Goal: Task Accomplishment & Management: Use online tool/utility

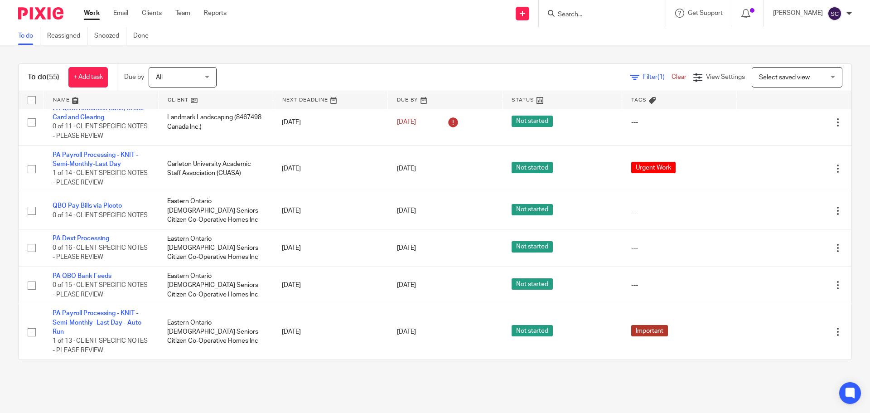
scroll to position [2191, 0]
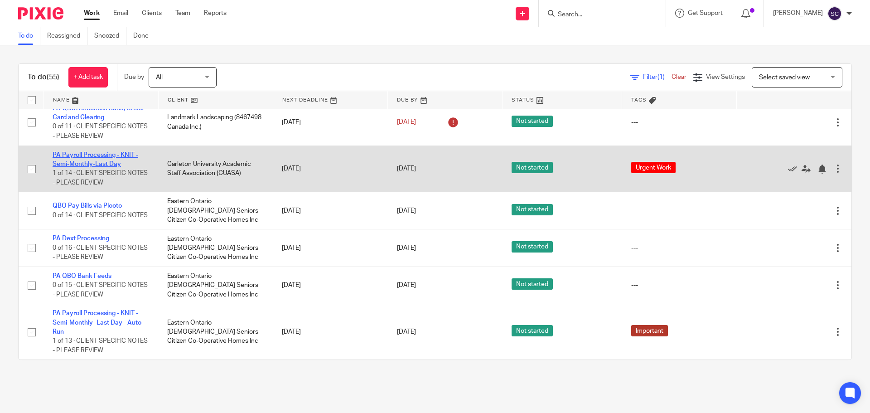
click at [81, 154] on link "PA Payroll Processing - KNIT - Semi-Monthly-Last Day" at bounding box center [96, 159] width 86 height 15
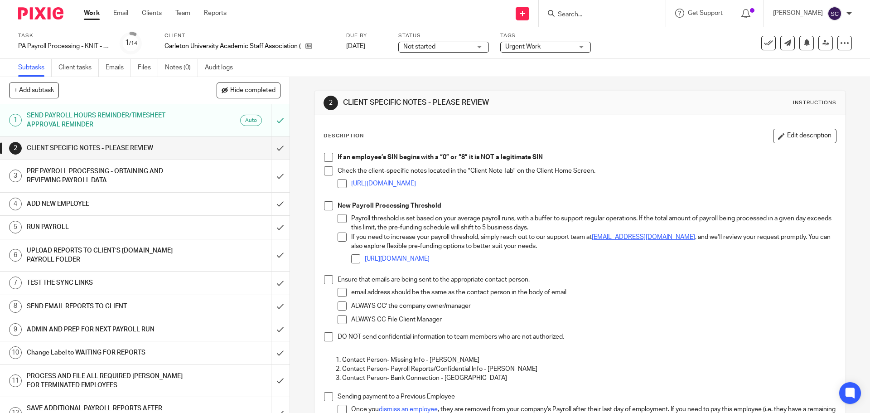
click at [326, 158] on span at bounding box center [328, 157] width 9 height 9
click at [324, 171] on span at bounding box center [328, 170] width 9 height 9
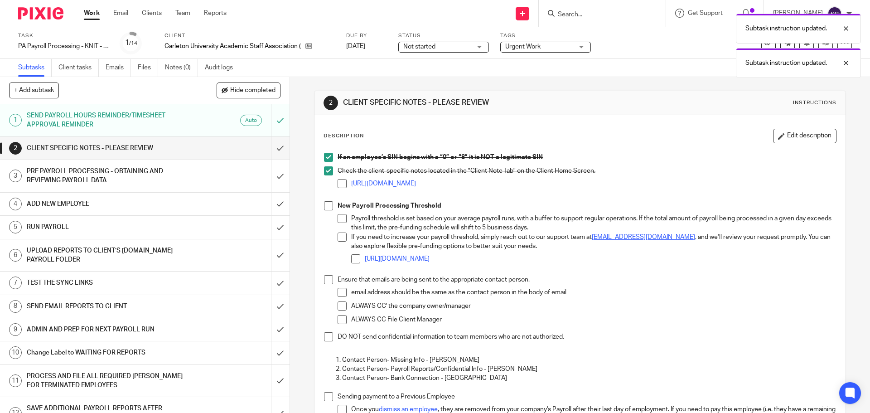
click at [324, 203] on span at bounding box center [328, 205] width 9 height 9
click at [327, 278] on span at bounding box center [328, 279] width 9 height 9
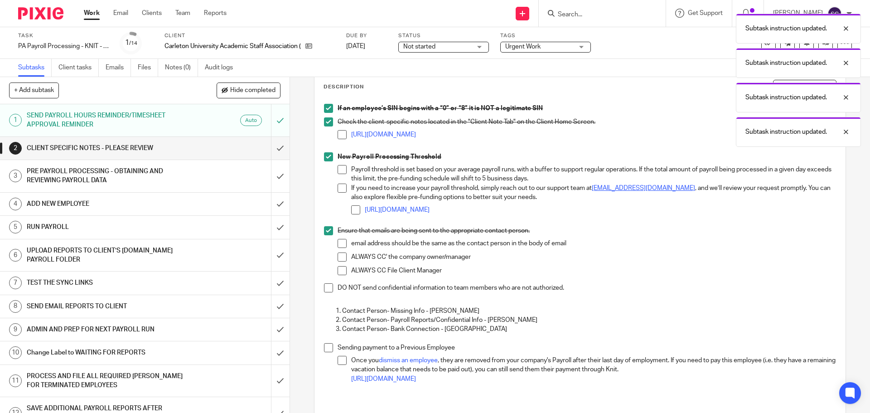
scroll to position [136, 0]
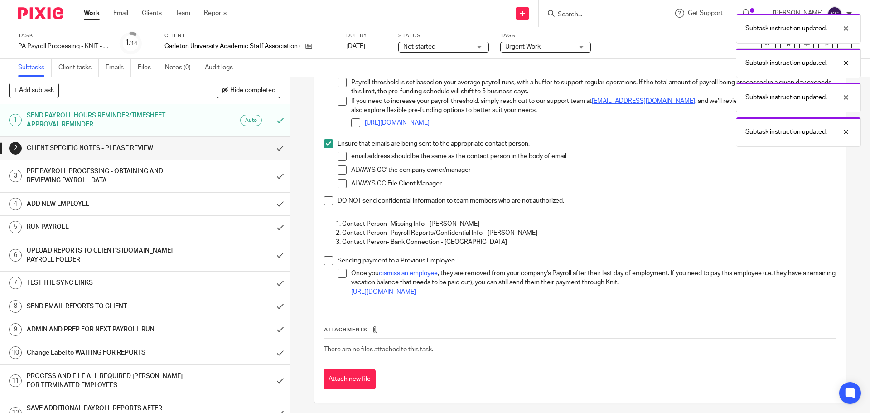
drag, startPoint x: 323, startPoint y: 202, endPoint x: 324, endPoint y: 229, distance: 26.7
click at [324, 202] on span at bounding box center [328, 200] width 9 height 9
click at [326, 262] on span at bounding box center [328, 260] width 9 height 9
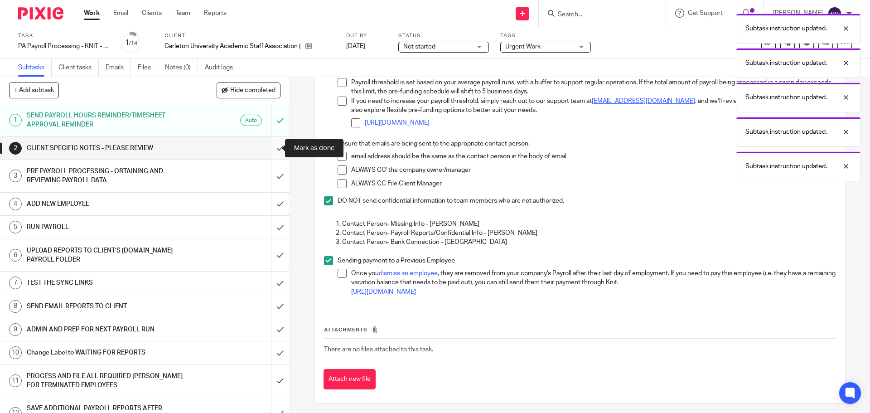
click at [269, 148] on input "submit" at bounding box center [145, 148] width 290 height 23
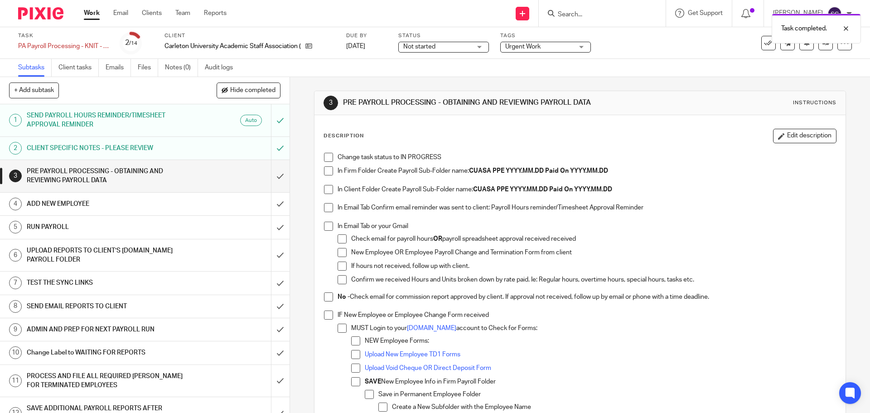
click at [325, 159] on span at bounding box center [328, 157] width 9 height 9
click at [326, 171] on span at bounding box center [328, 170] width 9 height 9
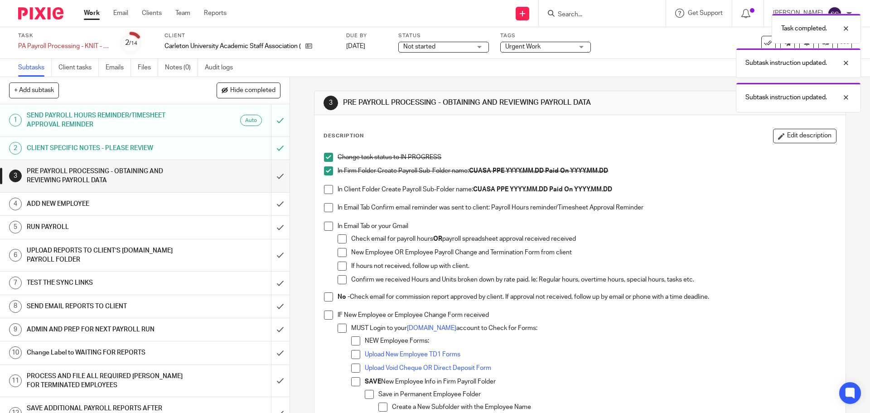
click at [327, 188] on span at bounding box center [328, 189] width 9 height 9
click at [325, 206] on span at bounding box center [328, 207] width 9 height 9
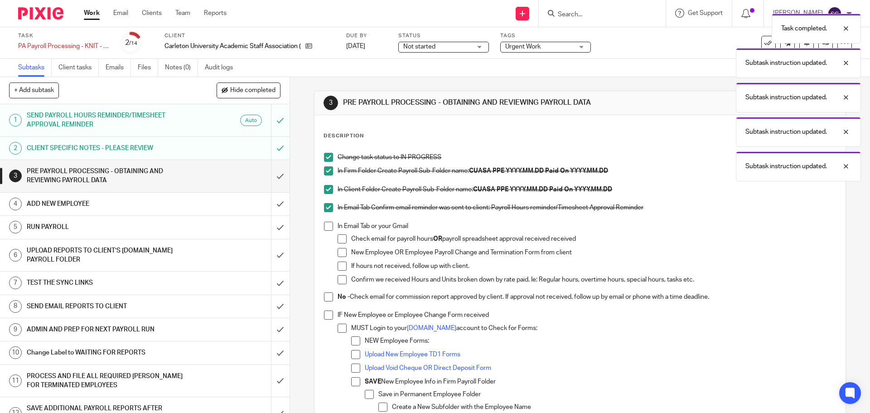
click at [324, 222] on span at bounding box center [328, 226] width 9 height 9
click at [327, 298] on span at bounding box center [328, 296] width 9 height 9
click at [325, 314] on span at bounding box center [328, 314] width 9 height 9
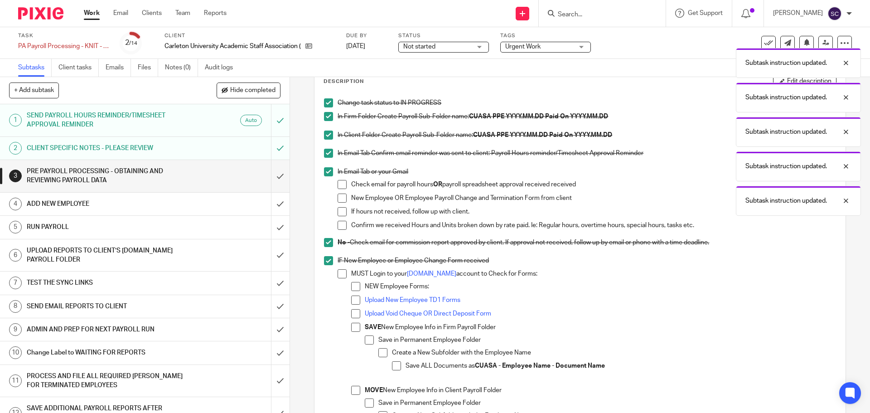
scroll to position [227, 0]
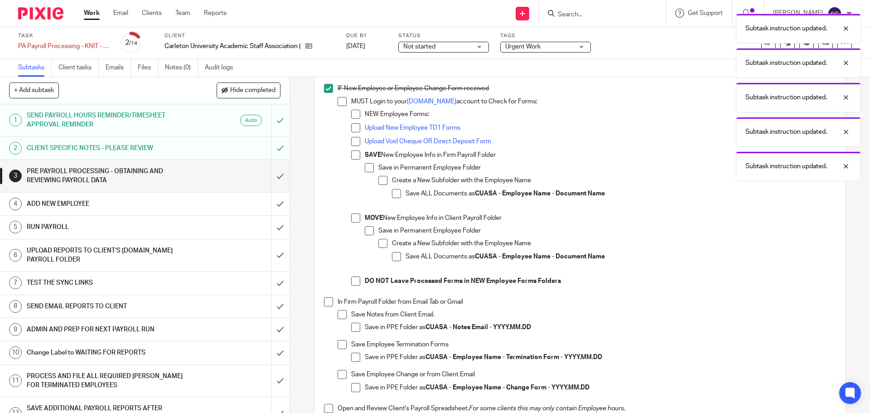
click at [326, 301] on span at bounding box center [328, 301] width 9 height 9
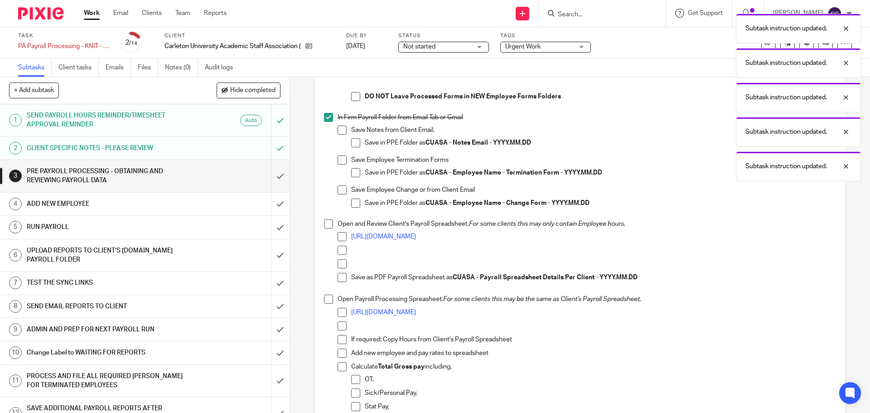
scroll to position [498, 0]
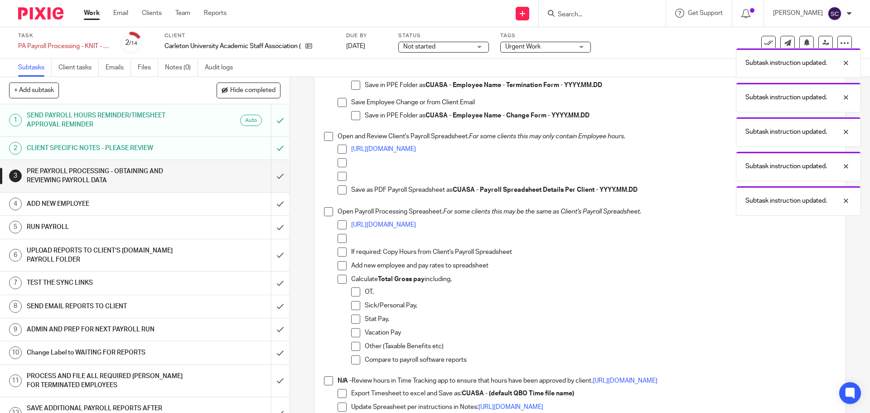
click at [327, 137] on span at bounding box center [328, 136] width 9 height 9
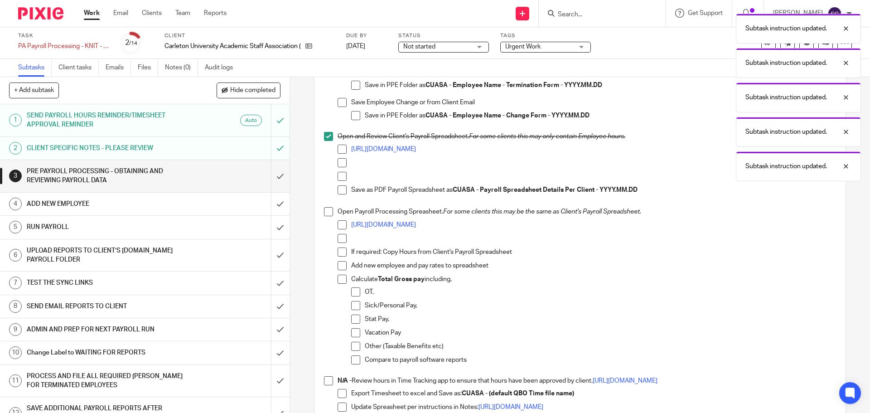
click at [324, 214] on span at bounding box center [328, 211] width 9 height 9
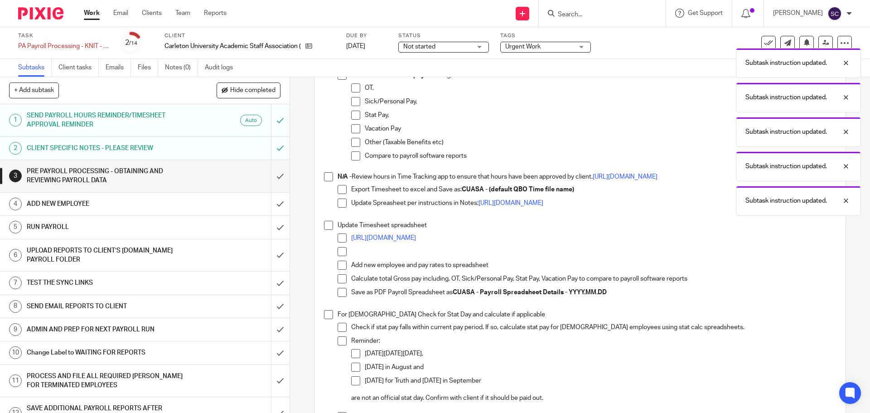
scroll to position [770, 0]
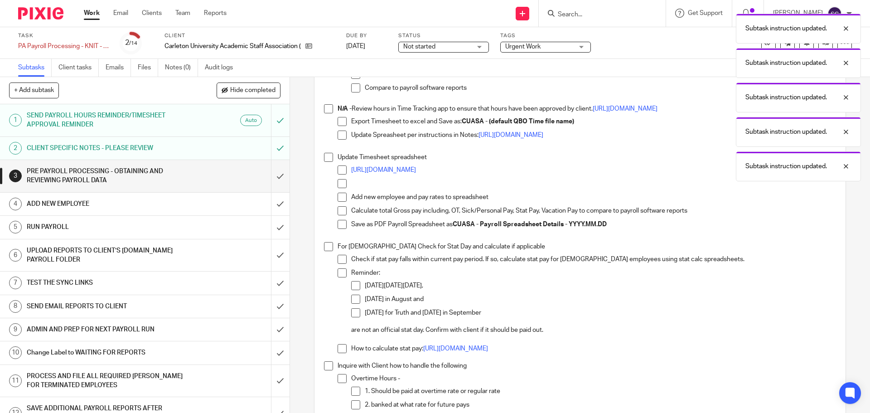
click at [326, 109] on span at bounding box center [328, 108] width 9 height 9
click at [328, 158] on span at bounding box center [328, 157] width 9 height 9
click at [328, 248] on span at bounding box center [328, 246] width 9 height 9
drag, startPoint x: 326, startPoint y: 366, endPoint x: 321, endPoint y: 347, distance: 19.6
click at [326, 366] on span at bounding box center [328, 365] width 9 height 9
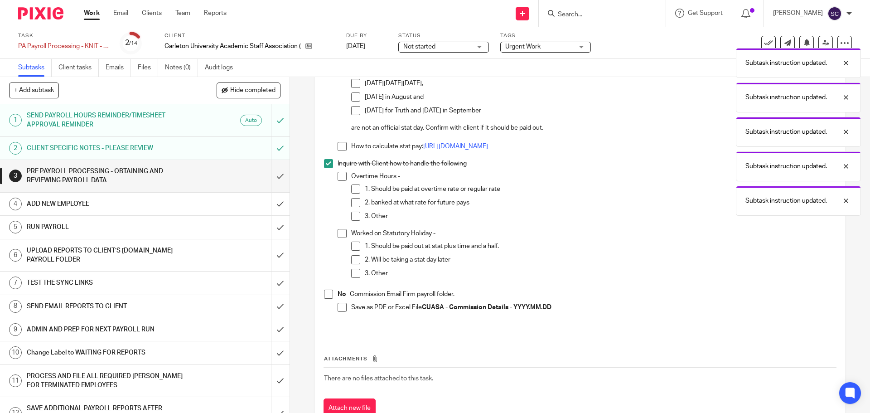
scroll to position [997, 0]
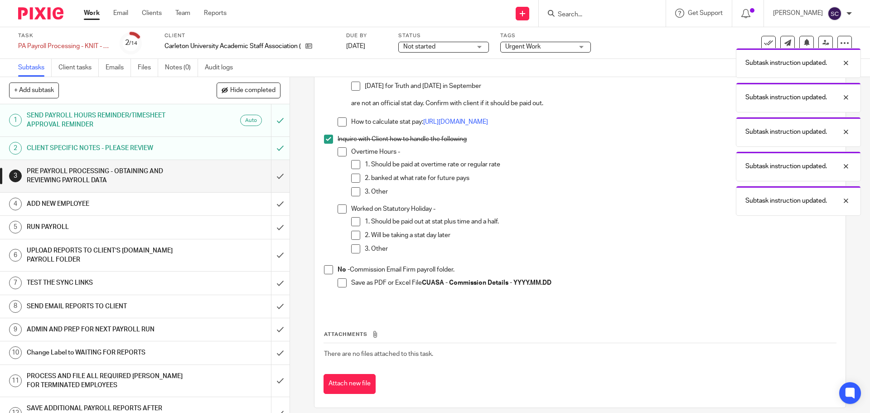
click at [325, 270] on span at bounding box center [328, 269] width 9 height 9
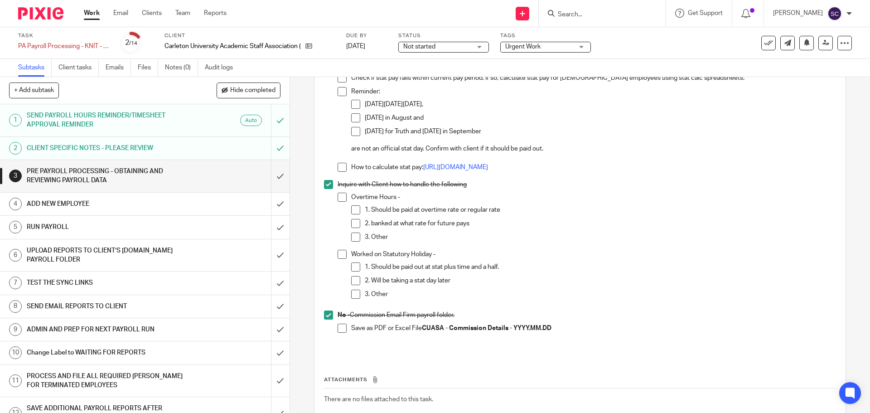
scroll to position [1005, 0]
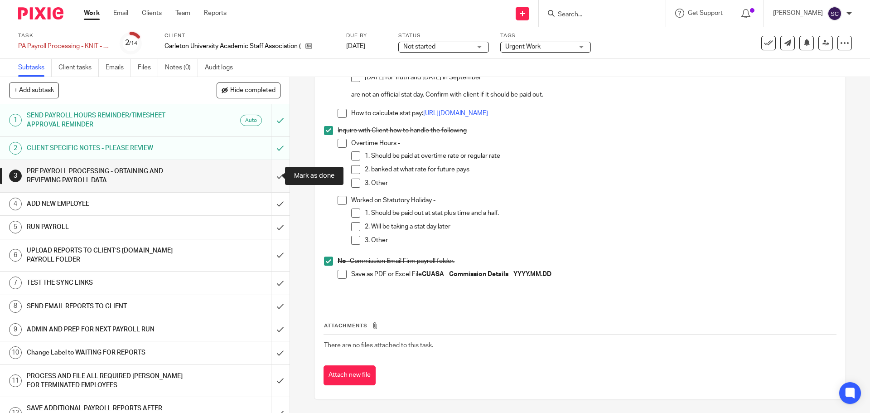
click at [270, 177] on input "submit" at bounding box center [145, 176] width 290 height 32
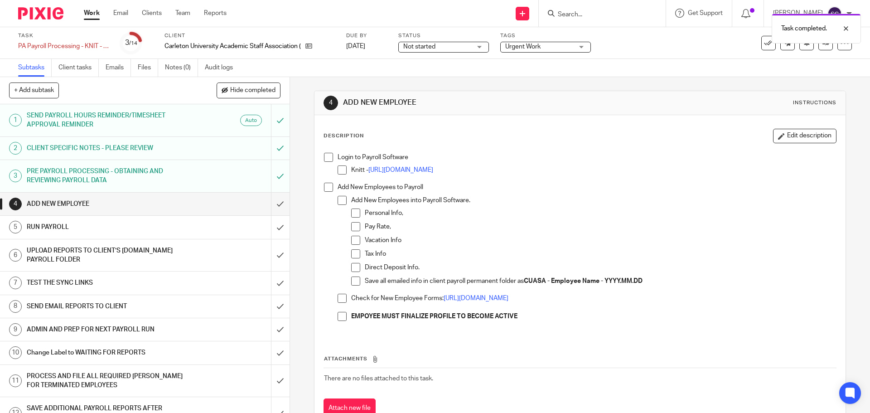
click at [325, 157] on span at bounding box center [328, 157] width 9 height 9
click at [327, 186] on span at bounding box center [328, 187] width 9 height 9
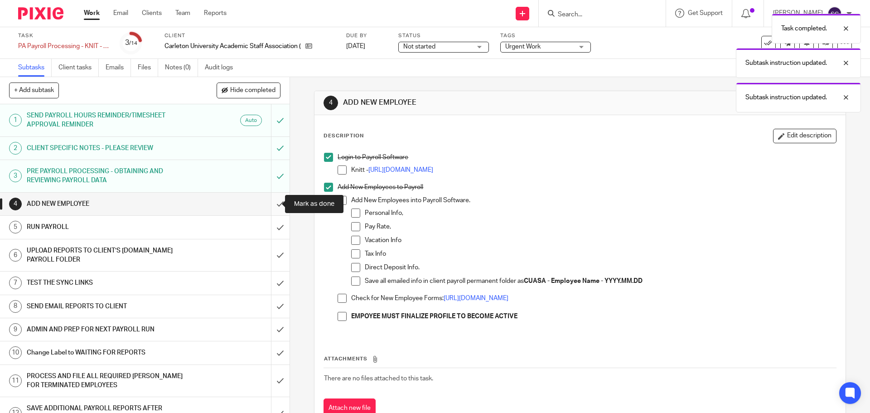
click at [273, 207] on input "submit" at bounding box center [145, 204] width 290 height 23
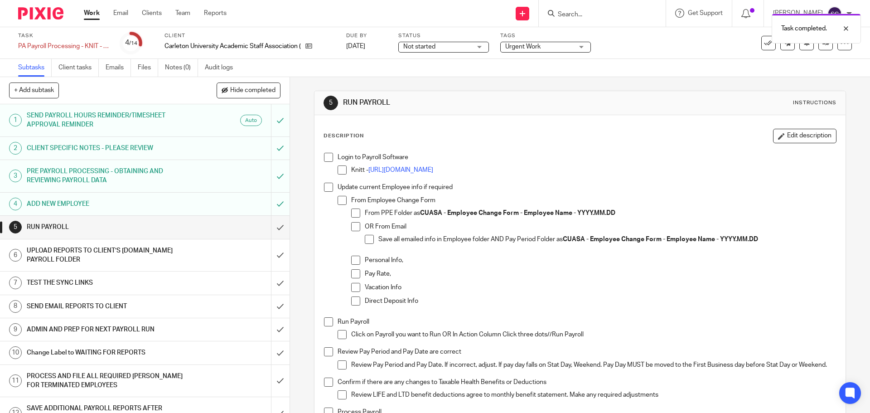
click at [327, 159] on span at bounding box center [328, 157] width 9 height 9
click at [328, 189] on span at bounding box center [328, 187] width 9 height 9
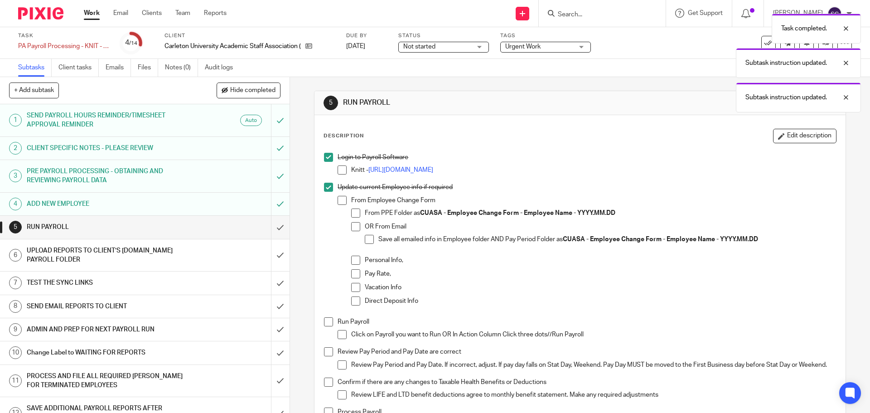
click at [325, 322] on span at bounding box center [328, 321] width 9 height 9
click at [326, 352] on span at bounding box center [328, 351] width 9 height 9
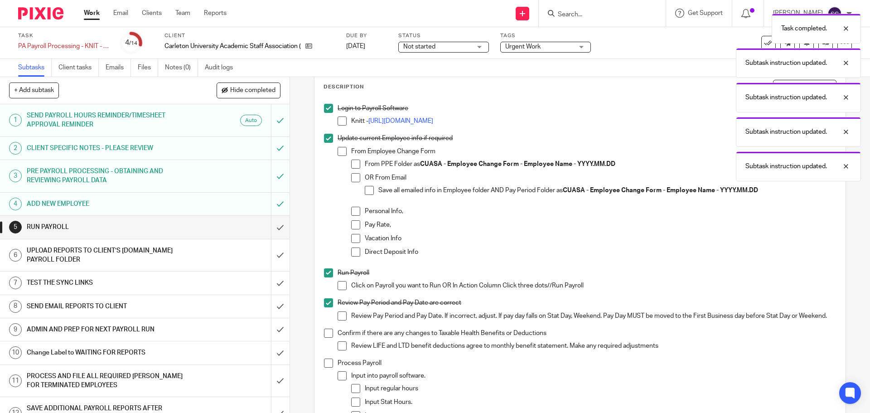
scroll to position [227, 0]
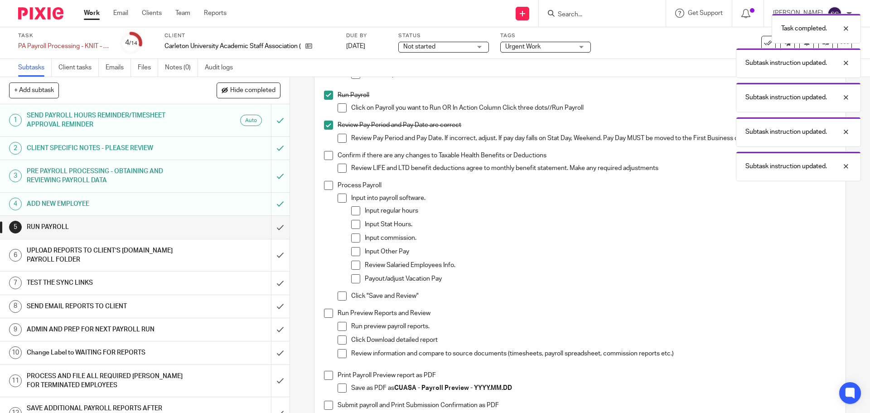
drag, startPoint x: 323, startPoint y: 162, endPoint x: 327, endPoint y: 194, distance: 32.5
click at [324, 160] on span at bounding box center [328, 155] width 9 height 9
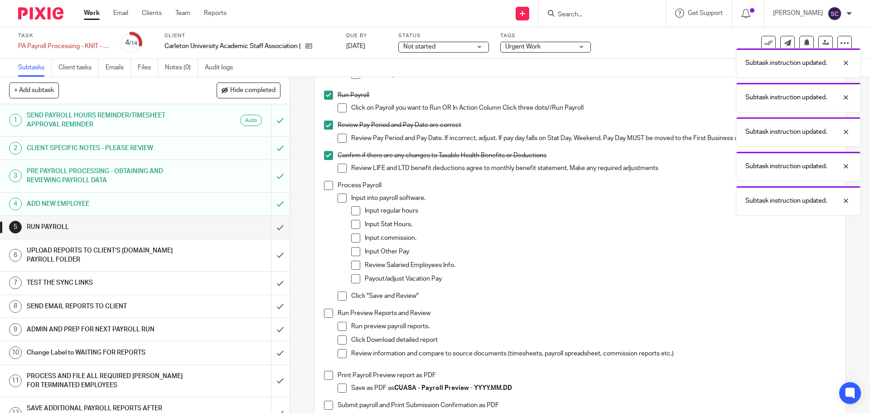
click at [324, 190] on span at bounding box center [328, 185] width 9 height 9
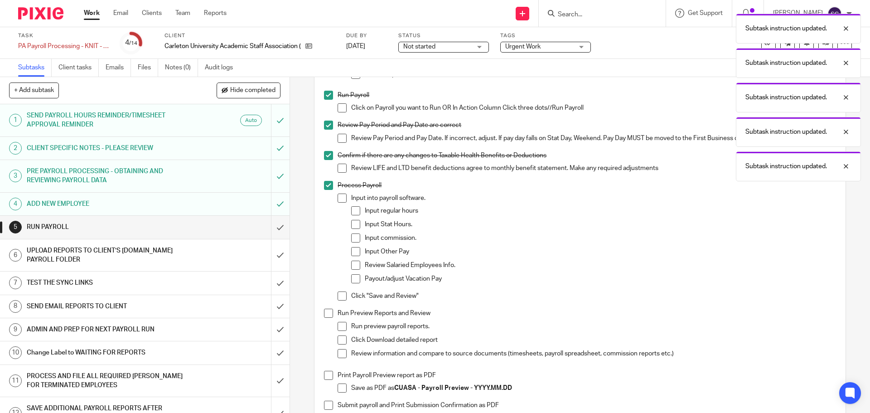
click at [324, 317] on span at bounding box center [328, 313] width 9 height 9
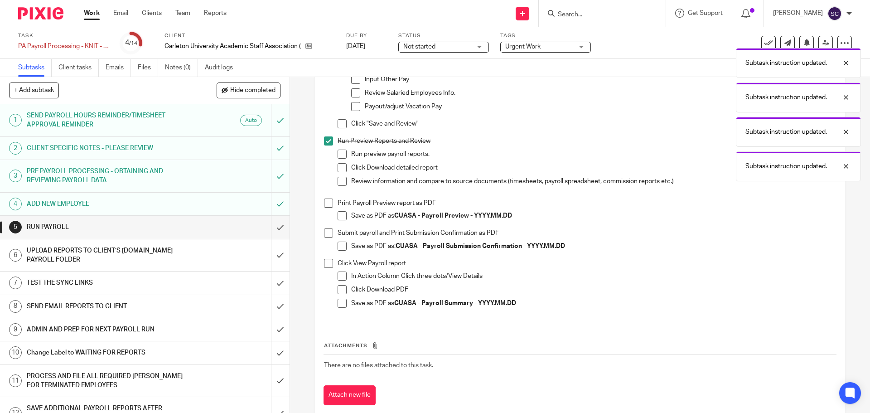
scroll to position [424, 0]
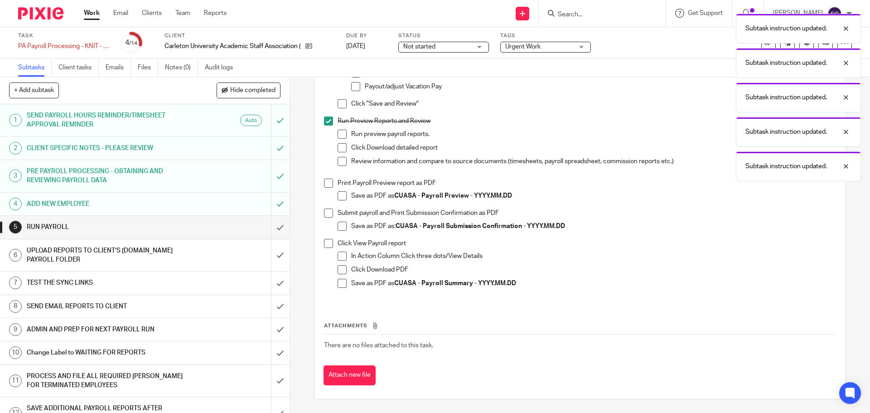
click at [324, 183] on span at bounding box center [328, 183] width 9 height 9
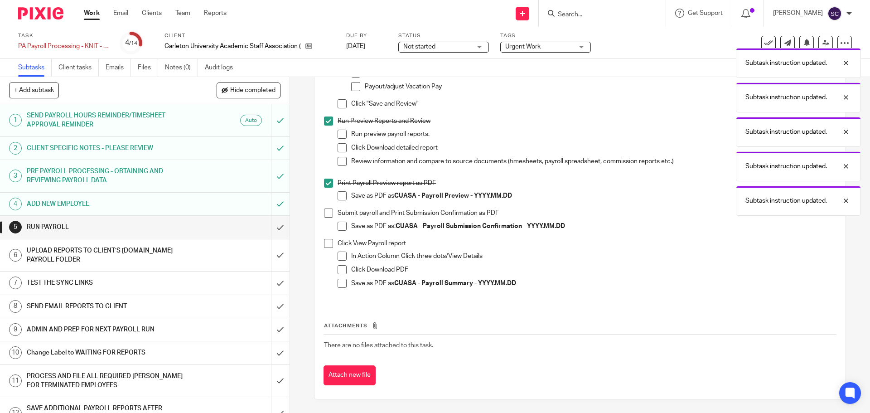
click at [326, 215] on span at bounding box center [328, 212] width 9 height 9
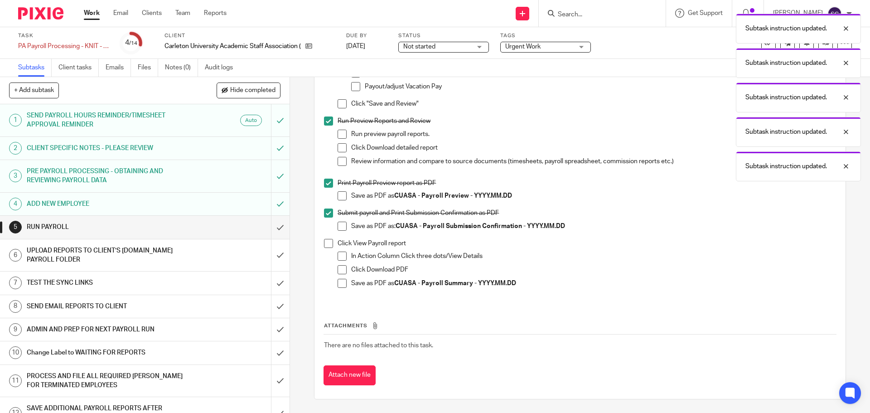
click at [324, 244] on span at bounding box center [328, 243] width 9 height 9
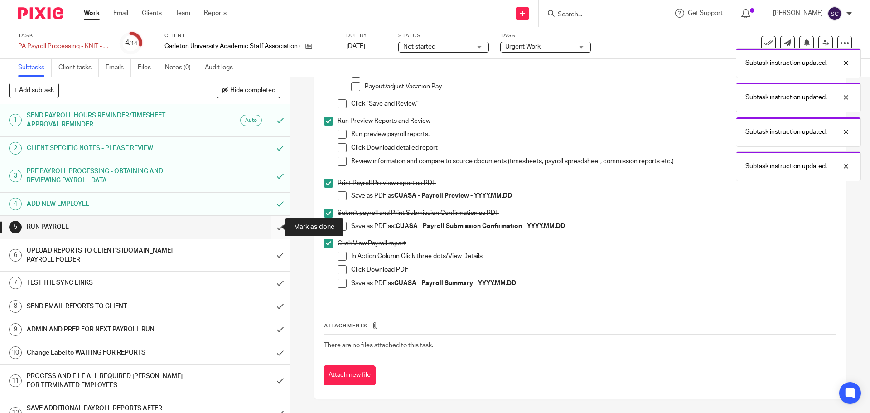
click at [270, 229] on input "submit" at bounding box center [145, 227] width 290 height 23
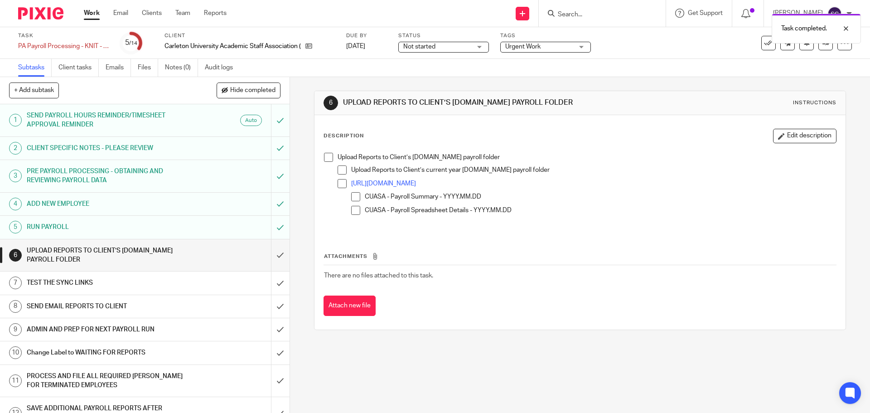
click at [326, 159] on span at bounding box center [328, 157] width 9 height 9
click at [270, 254] on input "submit" at bounding box center [145, 255] width 290 height 32
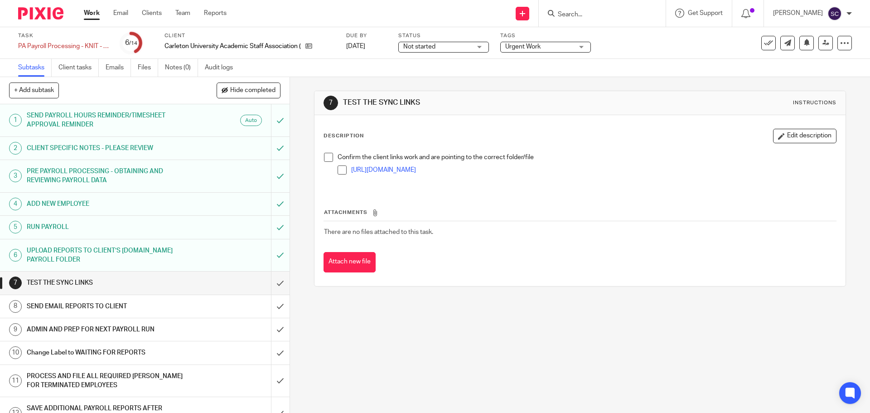
click at [329, 158] on span at bounding box center [328, 157] width 9 height 9
click at [340, 170] on span at bounding box center [342, 169] width 9 height 9
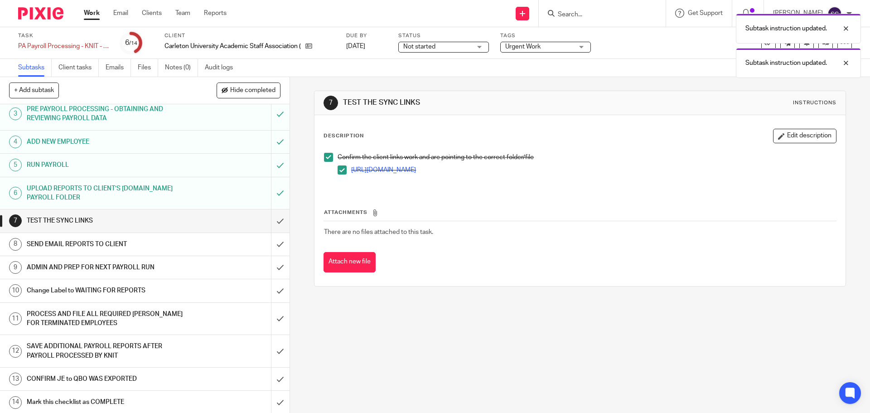
scroll to position [63, 0]
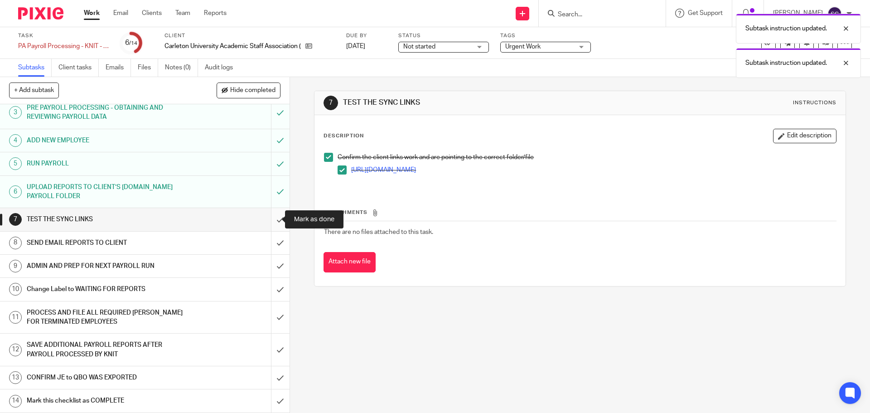
click at [269, 221] on input "submit" at bounding box center [145, 219] width 290 height 23
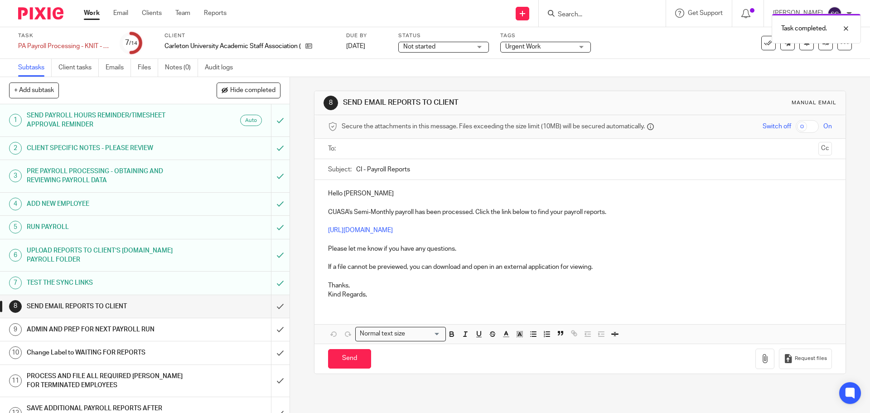
click at [346, 151] on input "text" at bounding box center [579, 149] width 469 height 10
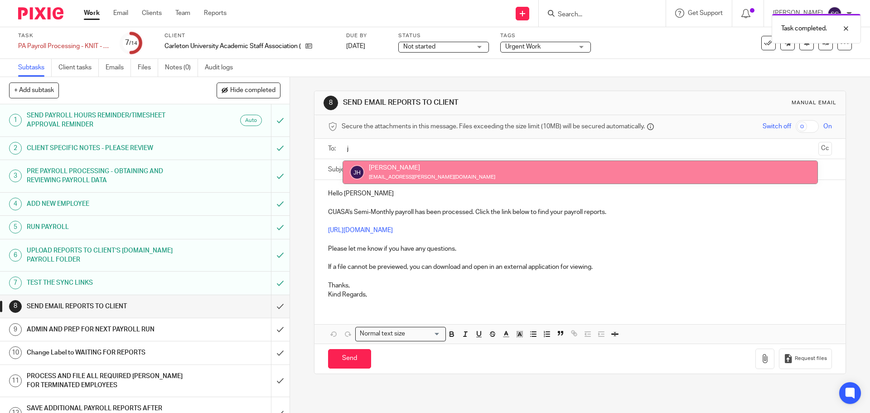
type input "j"
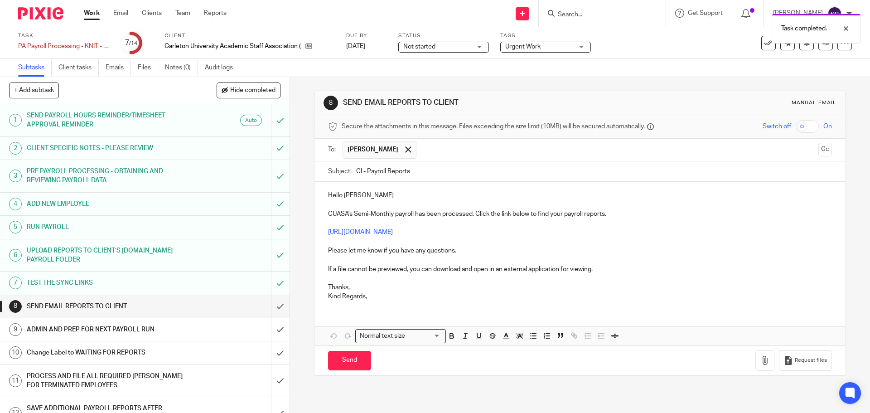
click at [818, 147] on button "Cc" at bounding box center [825, 150] width 14 height 14
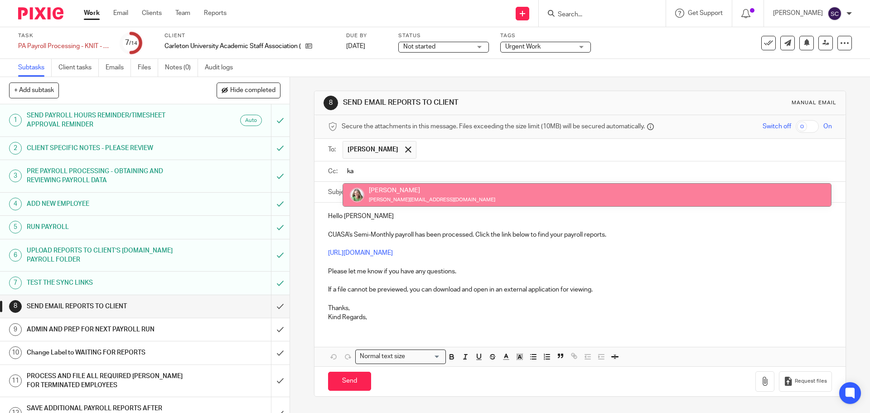
type input "ka"
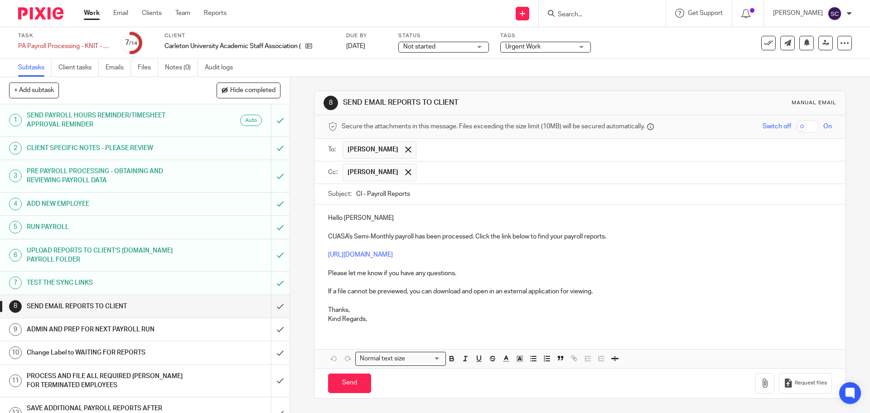
drag, startPoint x: 353, startPoint y: 195, endPoint x: 359, endPoint y: 196, distance: 6.0
click at [359, 196] on input "CI - Payroll Reports" at bounding box center [593, 194] width 475 height 20
type input "CUASA - Payroll Reports"
click at [369, 215] on p "Hello [PERSON_NAME]" at bounding box center [579, 217] width 503 height 9
click at [381, 323] on p "Kind Regards," at bounding box center [579, 318] width 503 height 9
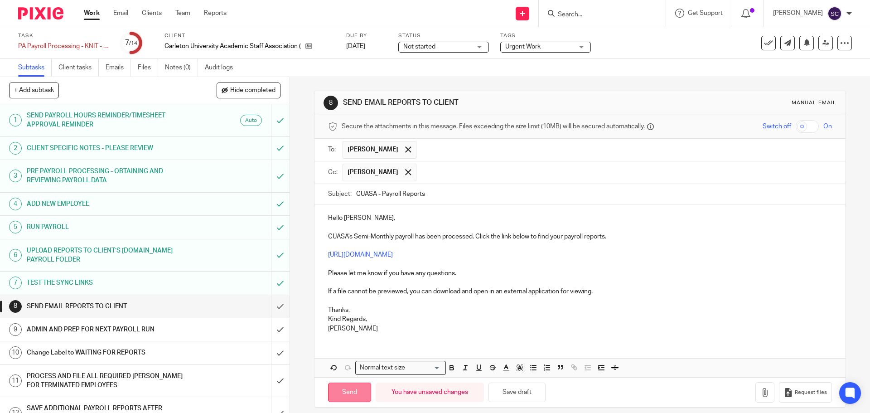
click at [343, 394] on input "Send" at bounding box center [349, 391] width 43 height 19
type input "Sent"
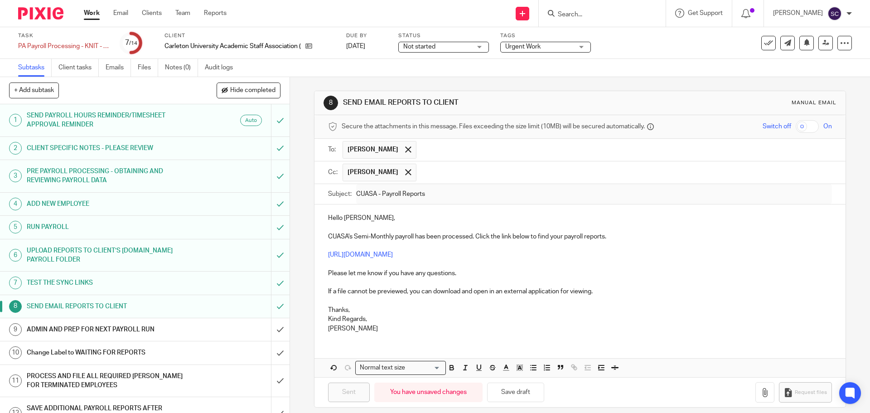
click at [81, 333] on h1 "ADMIN AND PREP FOR NEXT PAYROLL RUN" at bounding box center [105, 330] width 157 height 14
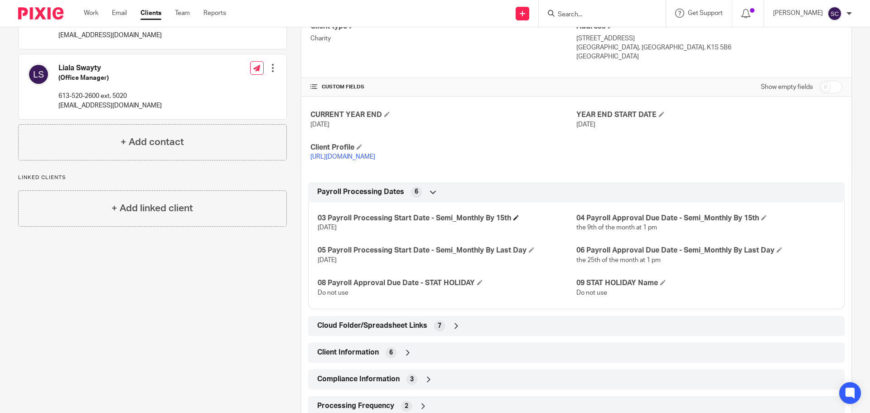
scroll to position [272, 0]
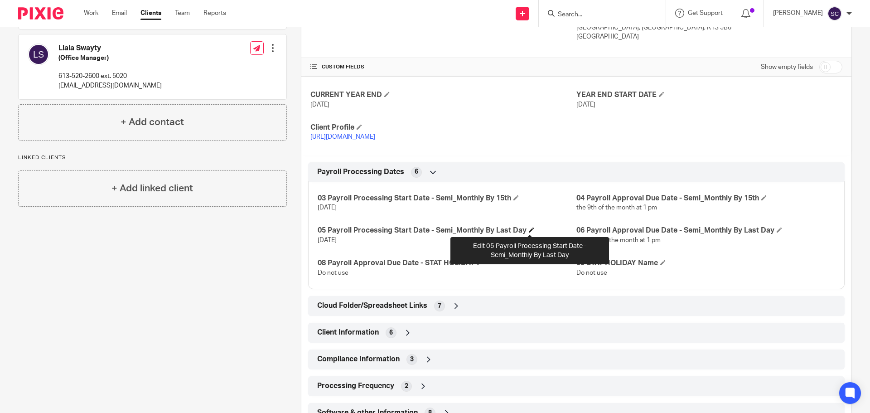
click at [531, 230] on span at bounding box center [531, 229] width 5 height 5
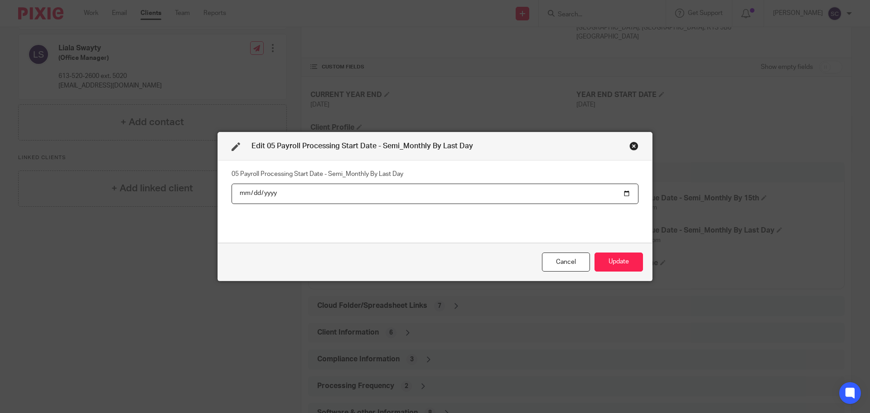
click at [623, 194] on input "2025-09-23" at bounding box center [435, 194] width 407 height 20
type input "2025-10-23"
click at [615, 268] on button "Update" at bounding box center [618, 261] width 48 height 19
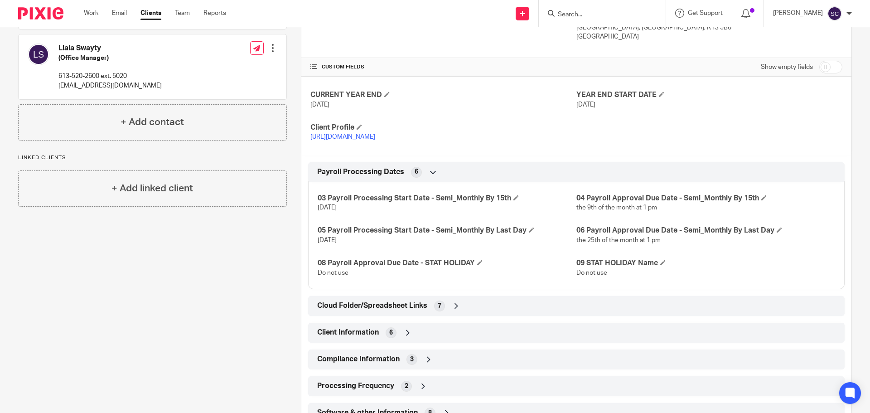
click at [528, 281] on div "03 Payroll Processing Start Date - Semi_Monthly By 15th Oct 8, 2025 04 Payroll …" at bounding box center [576, 232] width 536 height 114
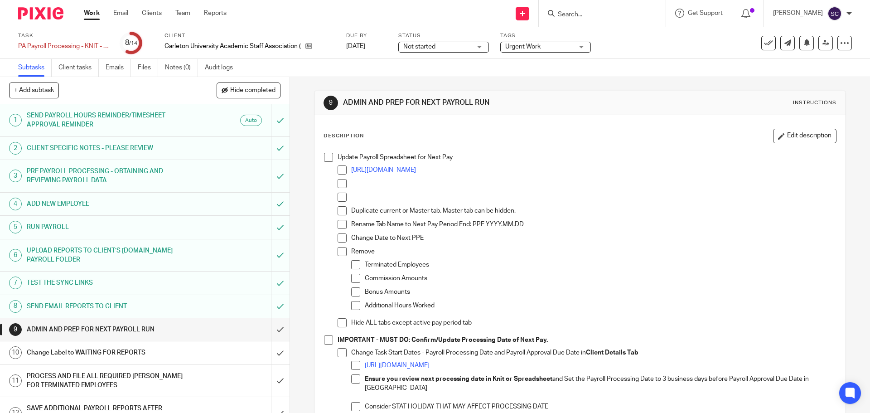
click at [324, 155] on span at bounding box center [328, 157] width 9 height 9
click at [324, 335] on span at bounding box center [328, 339] width 9 height 9
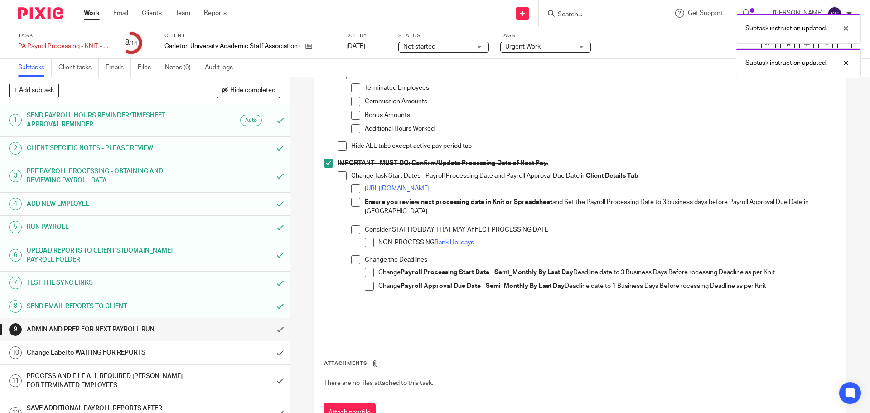
scroll to position [205, 0]
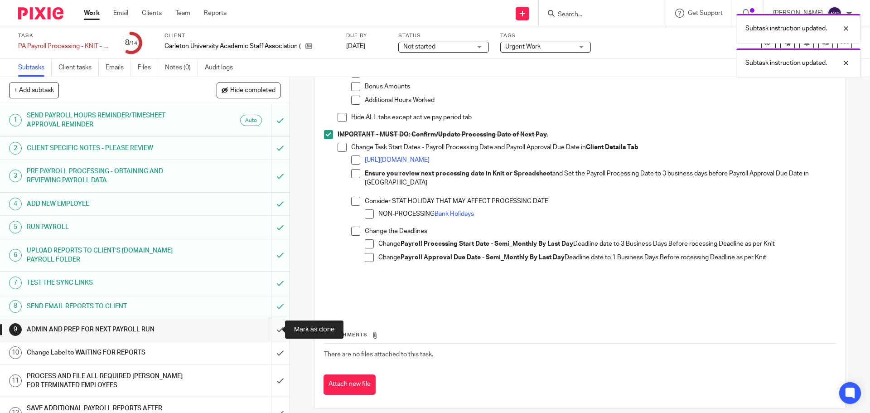
click at [270, 330] on input "submit" at bounding box center [145, 329] width 290 height 23
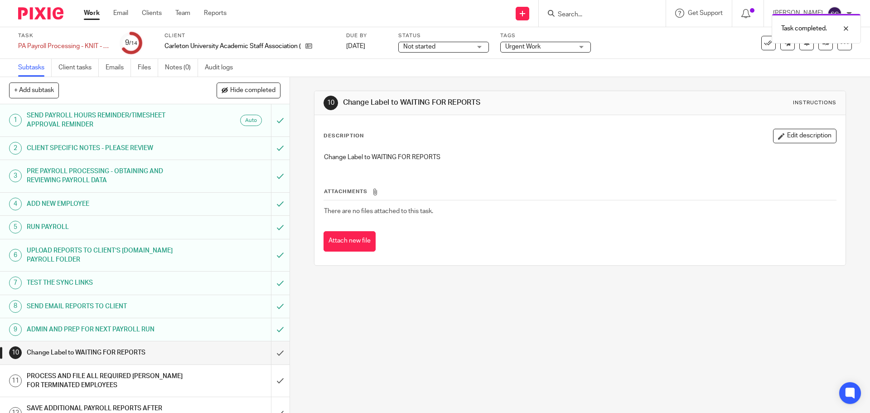
click at [480, 47] on div "Not started Not started" at bounding box center [443, 47] width 91 height 11
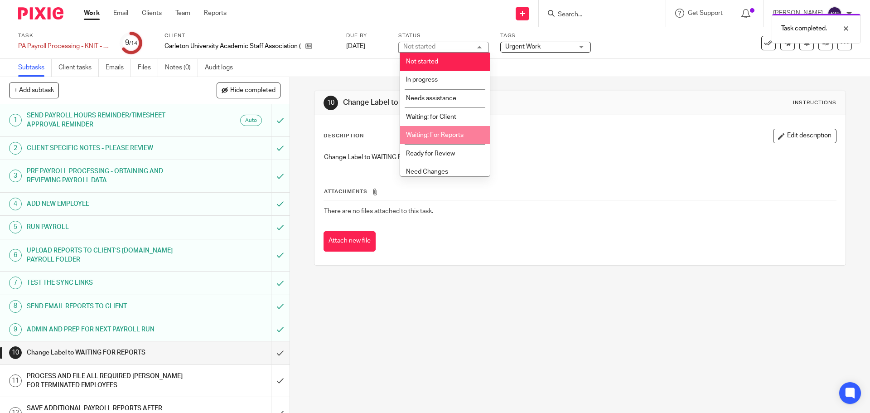
click at [425, 134] on span "Waiting: For Reports" at bounding box center [435, 135] width 58 height 6
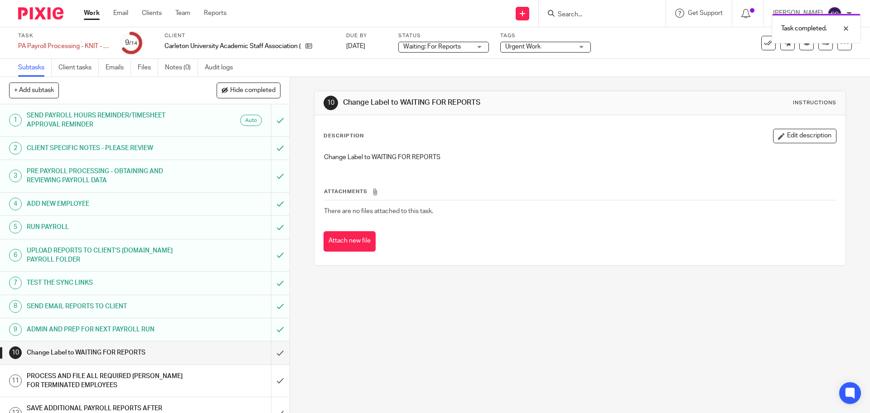
click at [581, 48] on div "Urgent Work" at bounding box center [545, 47] width 91 height 11
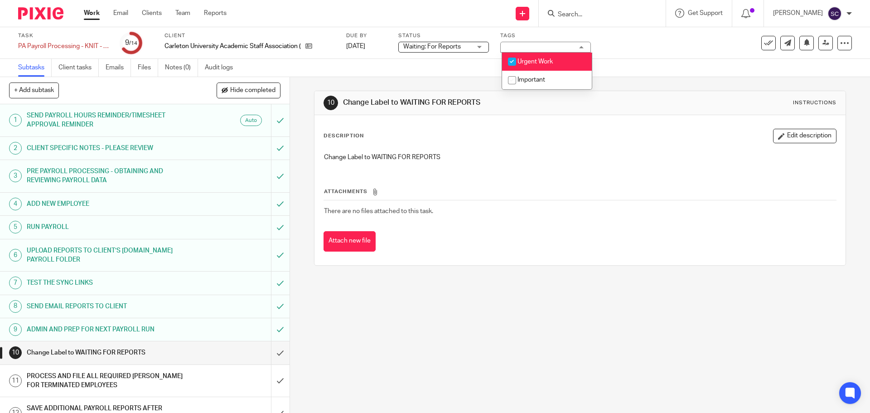
click at [510, 59] on input "checkbox" at bounding box center [511, 61] width 17 height 17
checkbox input "false"
click at [381, 384] on div "10 Change Label to WAITING FOR REPORTS Instructions Description Edit descriptio…" at bounding box center [580, 245] width 580 height 336
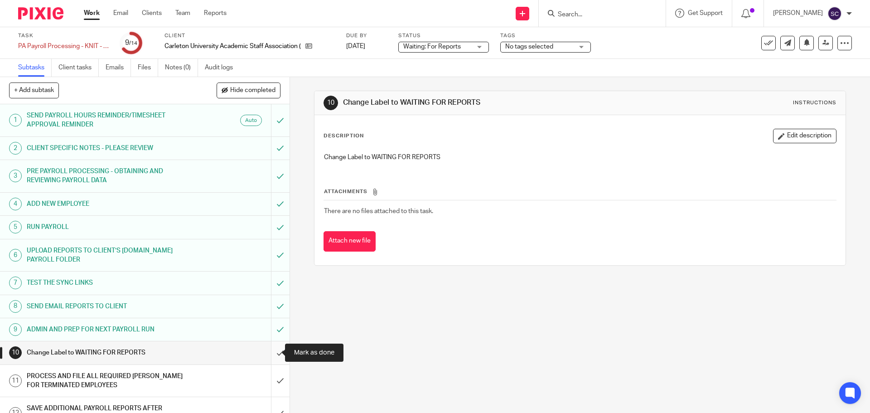
click at [270, 353] on input "submit" at bounding box center [145, 352] width 290 height 23
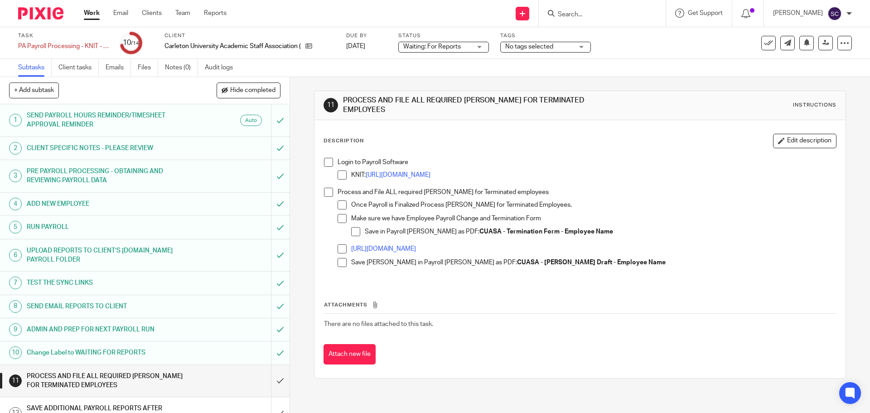
click at [94, 14] on link "Work" at bounding box center [92, 13] width 16 height 9
